Goal: Find specific page/section: Find specific page/section

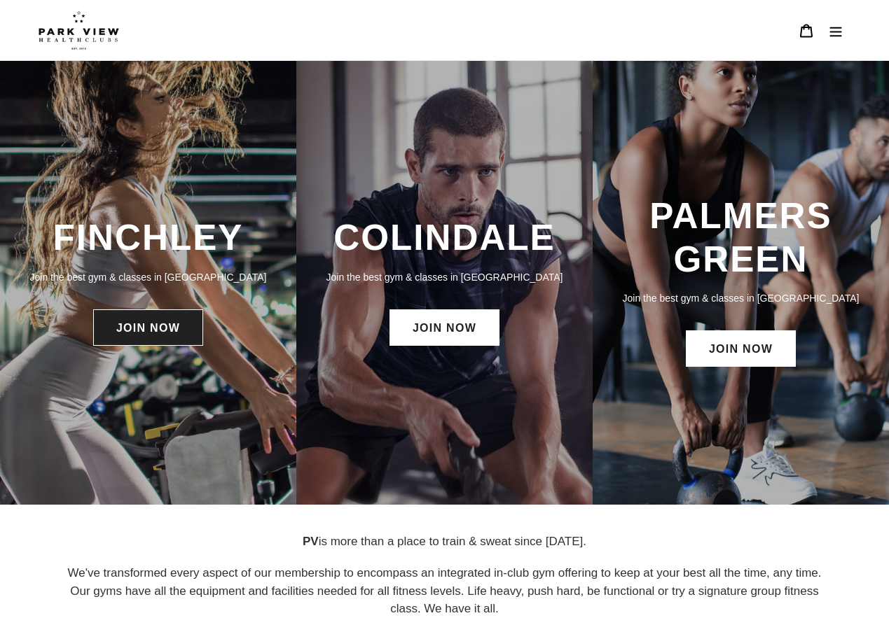
click at [173, 327] on link "JOIN NOW" at bounding box center [148, 328] width 110 height 36
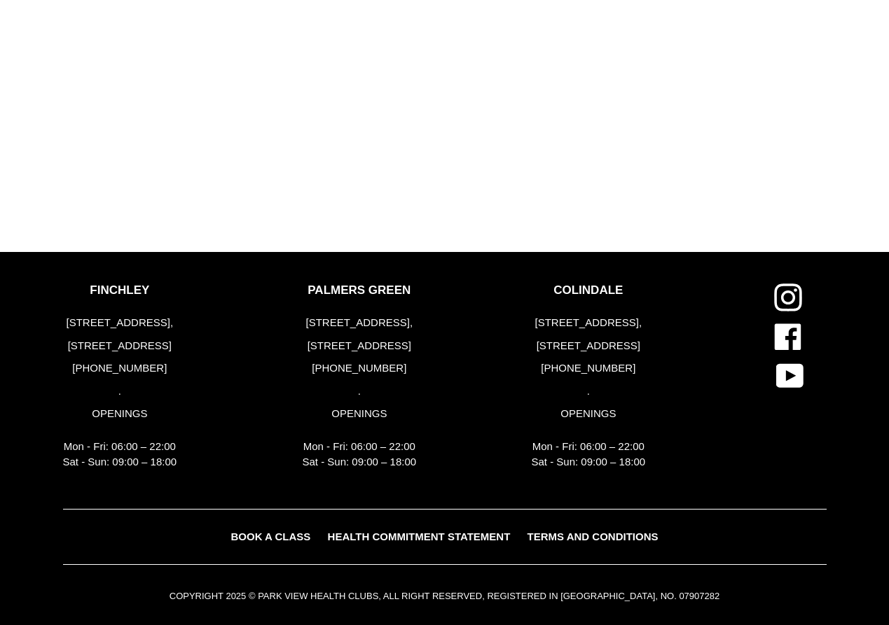
scroll to position [1521, 0]
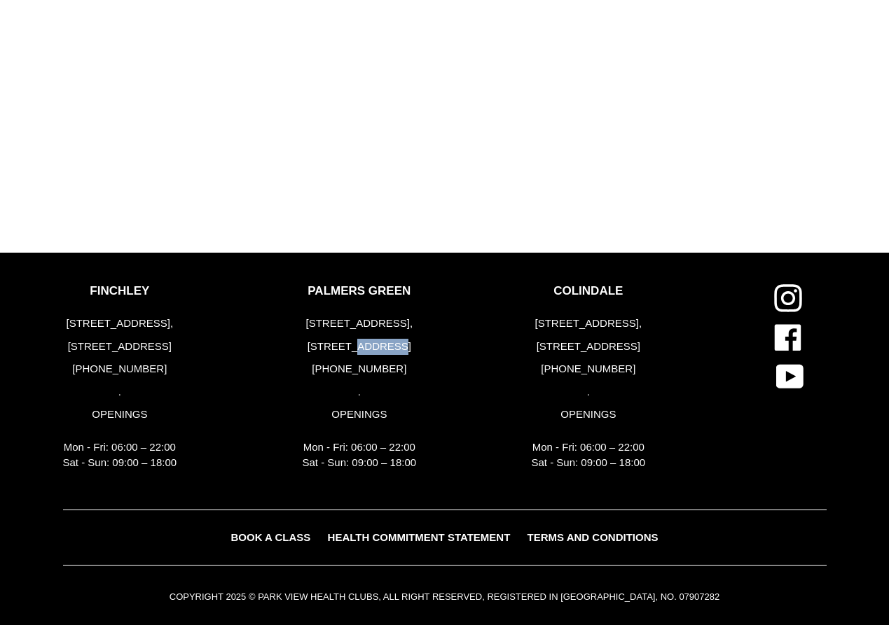
drag, startPoint x: 401, startPoint y: 347, endPoint x: 361, endPoint y: 346, distance: 39.9
click at [361, 346] on p "[STREET_ADDRESS]" at bounding box center [360, 347] width 114 height 16
copy p "N13 5TU"
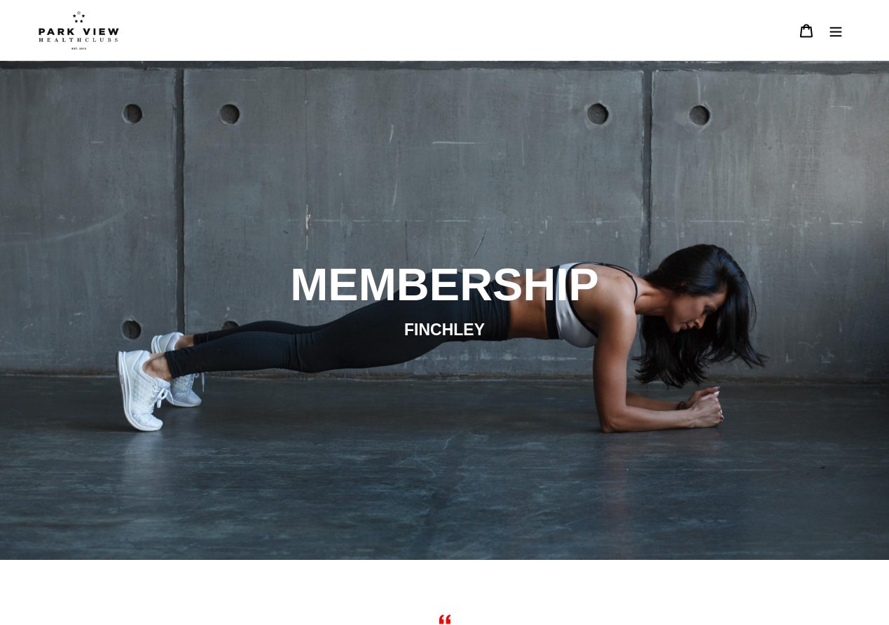
scroll to position [0, 0]
click at [840, 28] on icon "Menu" at bounding box center [836, 32] width 12 height 10
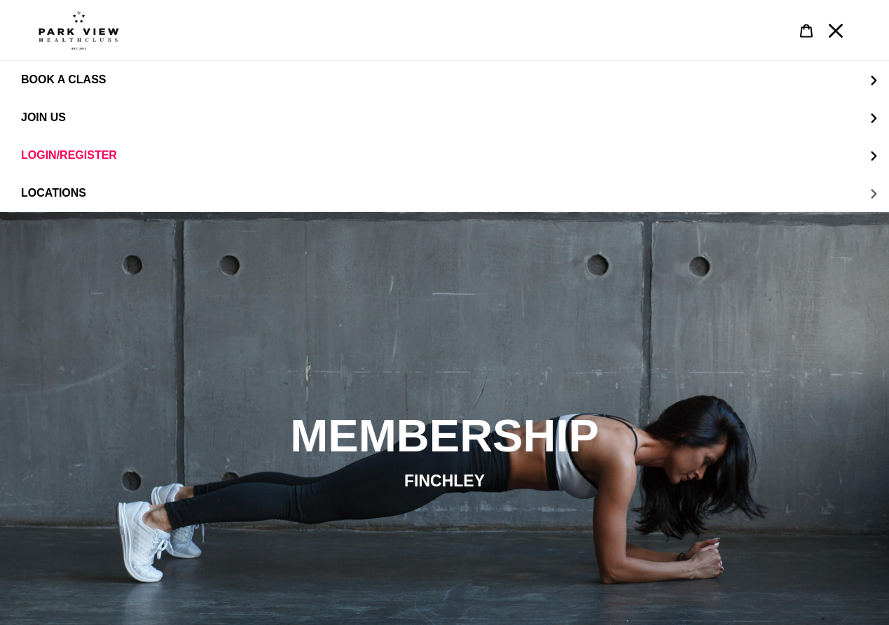
click at [81, 195] on span "LOCATIONS" at bounding box center [53, 193] width 65 height 13
click at [88, 152] on span "Finchley" at bounding box center [77, 155] width 56 height 13
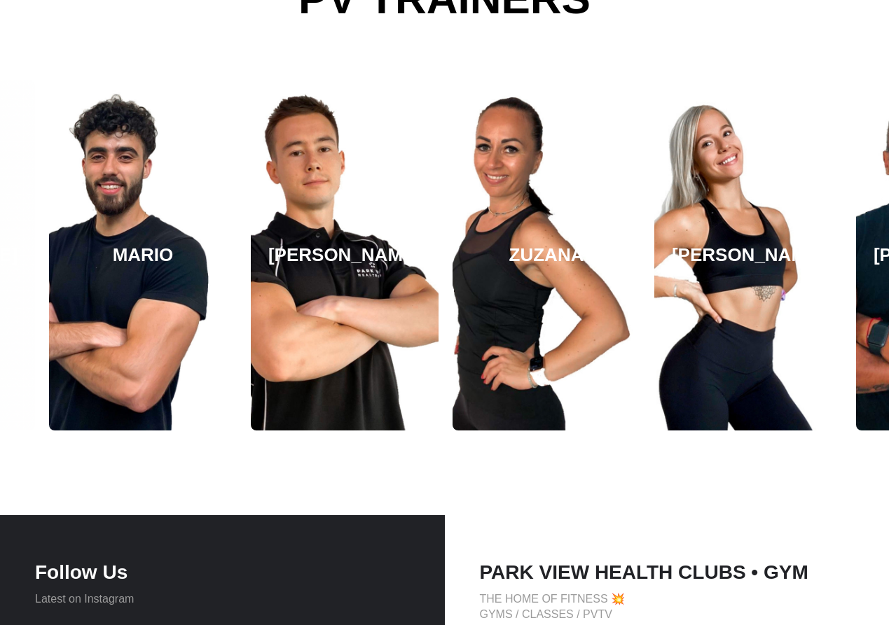
scroll to position [2287, 0]
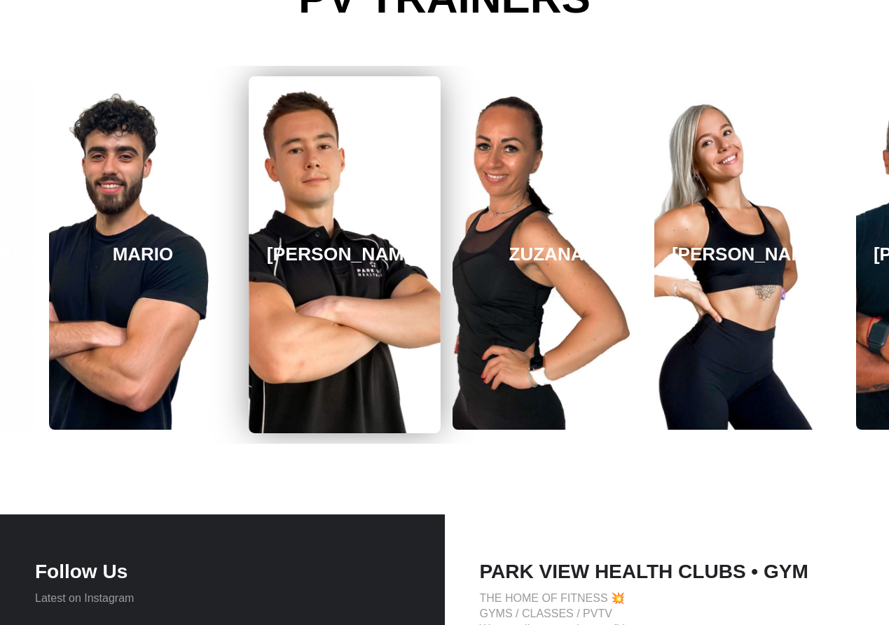
click at [314, 256] on h3 "JAMES" at bounding box center [345, 255] width 156 height 22
